Goal: Information Seeking & Learning: Check status

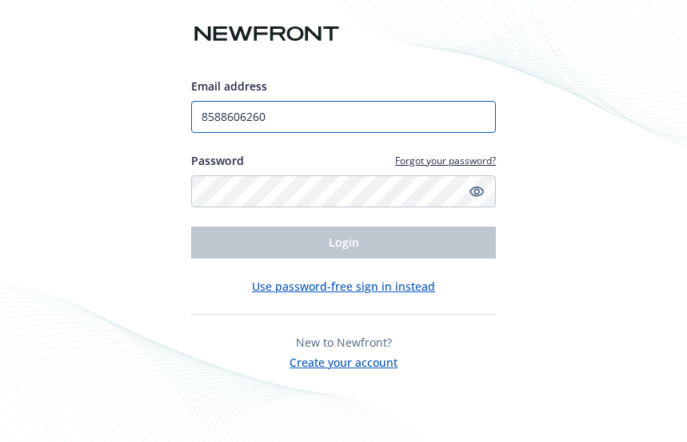
click at [338, 110] on input "8588606260" at bounding box center [344, 117] width 306 height 32
type input "VRUIZ@TOURMALINECAPITAL.COM"
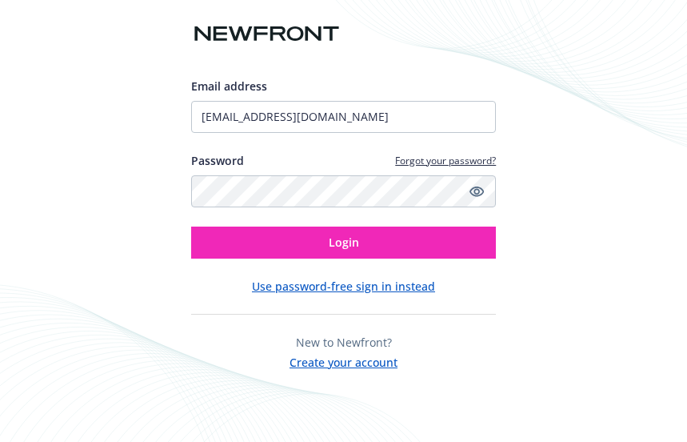
click at [354, 223] on div "Email address VRUIZ@TOURMALINECAPITAL.COM Password Forgot your password? Login" at bounding box center [344, 168] width 306 height 181
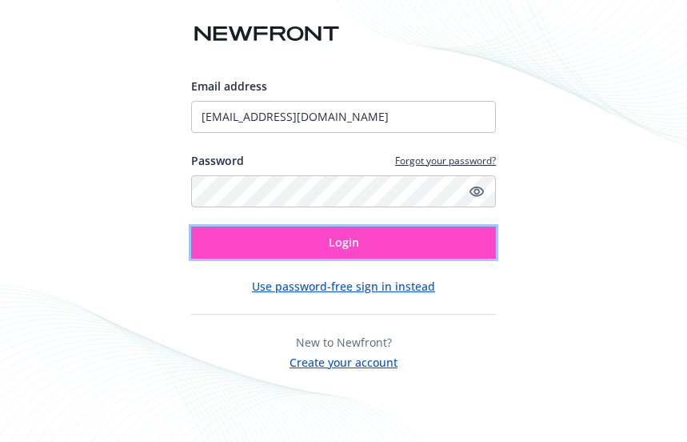
click at [350, 246] on span "Login" at bounding box center [344, 241] width 30 height 15
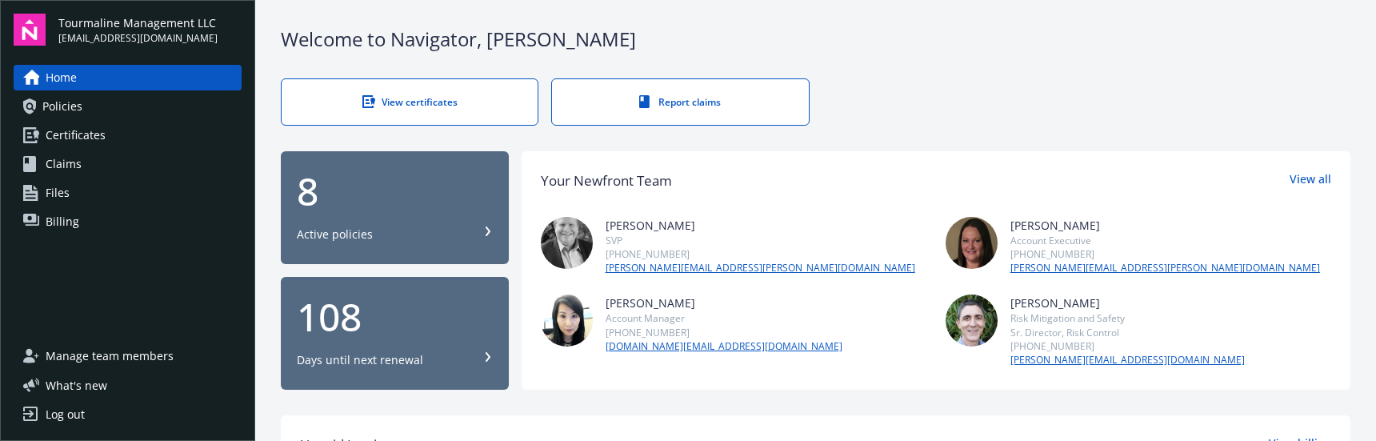
click at [338, 322] on div "108" at bounding box center [395, 317] width 196 height 38
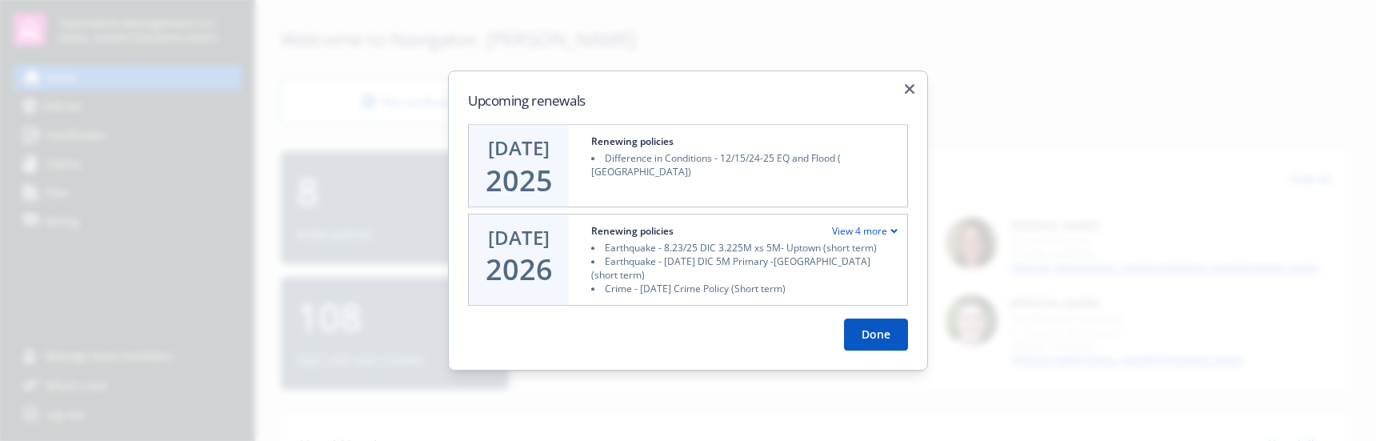
click at [510, 184] on div "2025" at bounding box center [519, 181] width 67 height 32
click at [686, 334] on button "Done" at bounding box center [876, 334] width 64 height 32
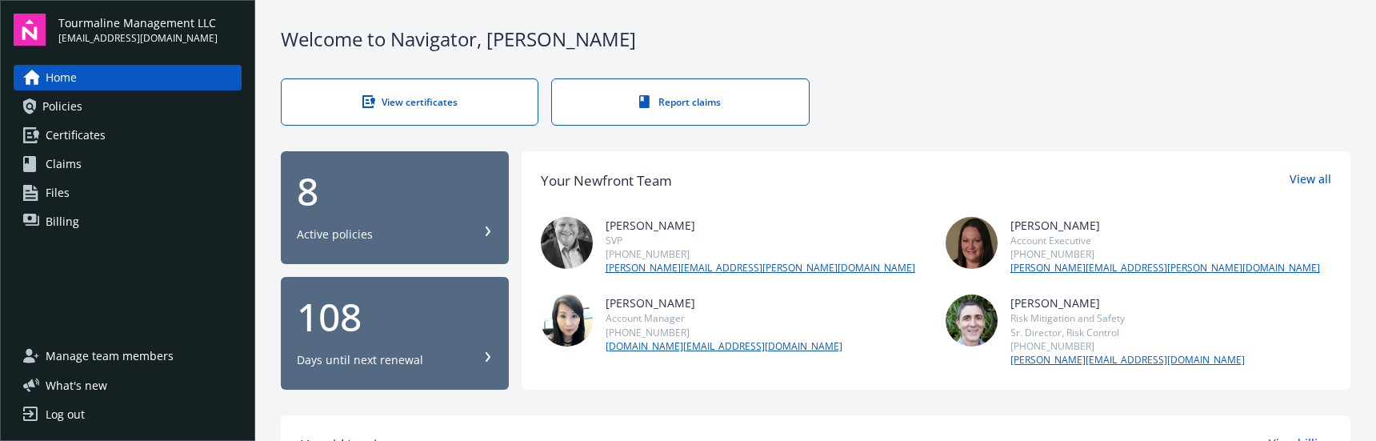
click at [71, 110] on span "Policies" at bounding box center [62, 107] width 40 height 26
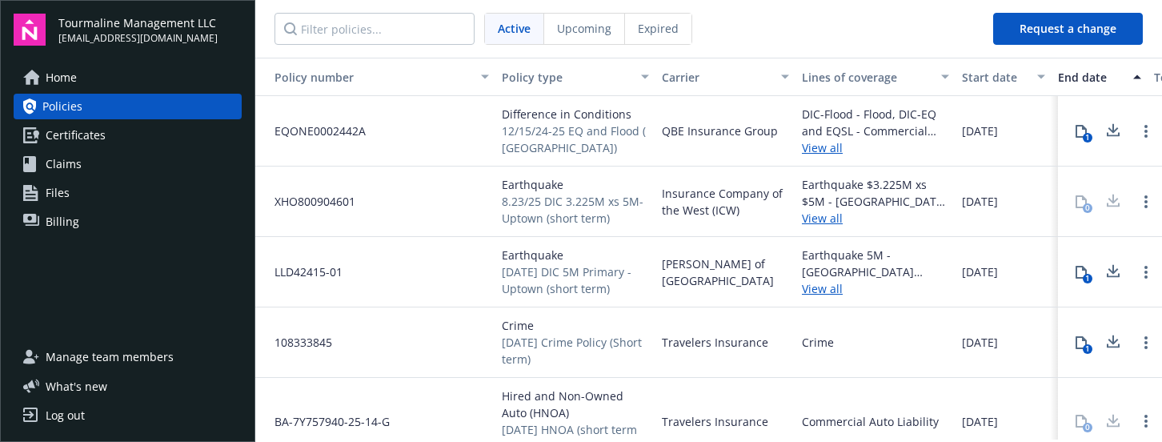
scroll to position [236, 0]
